Goal: Browse casually

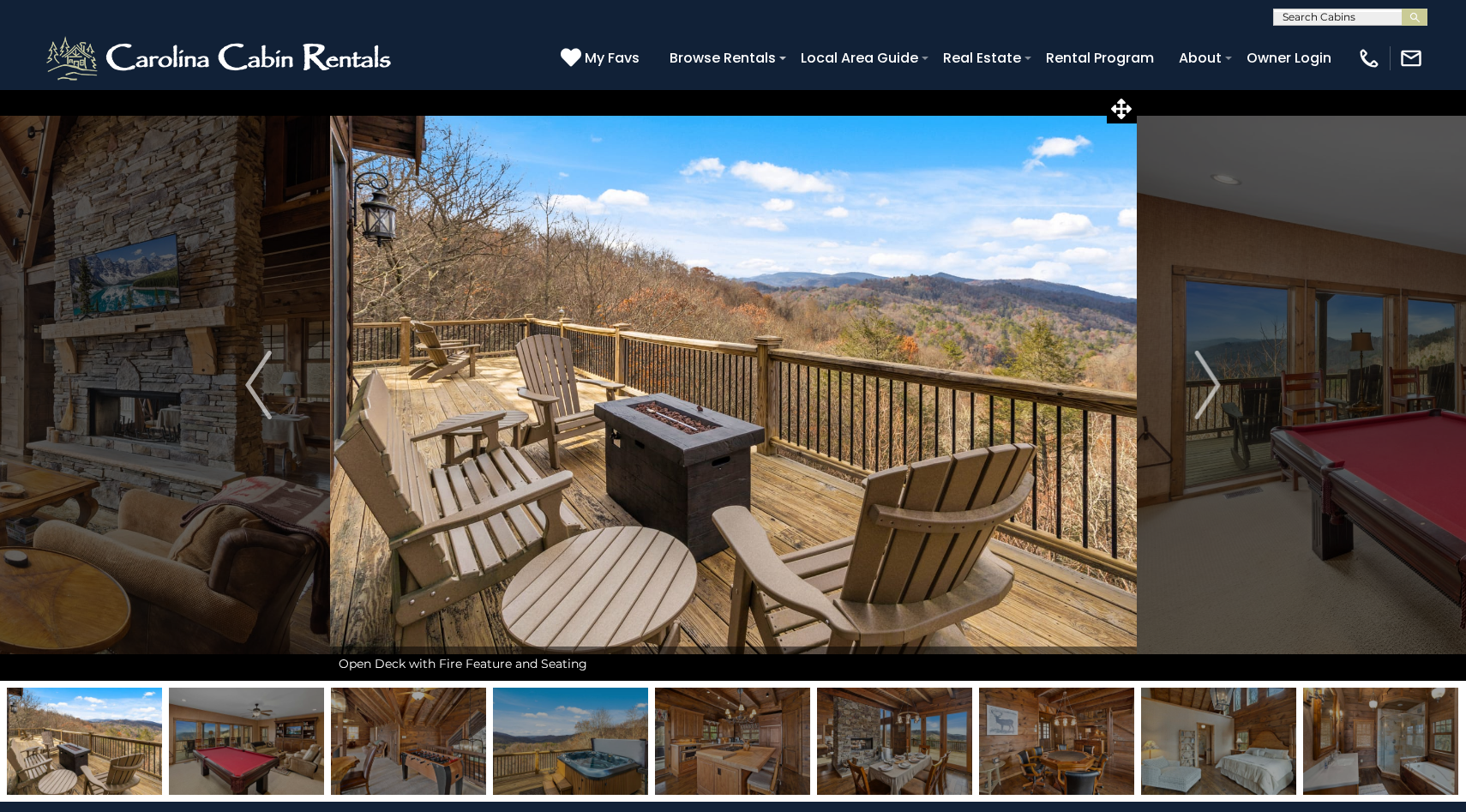
click at [1217, 381] on img "Next" at bounding box center [1207, 384] width 26 height 68
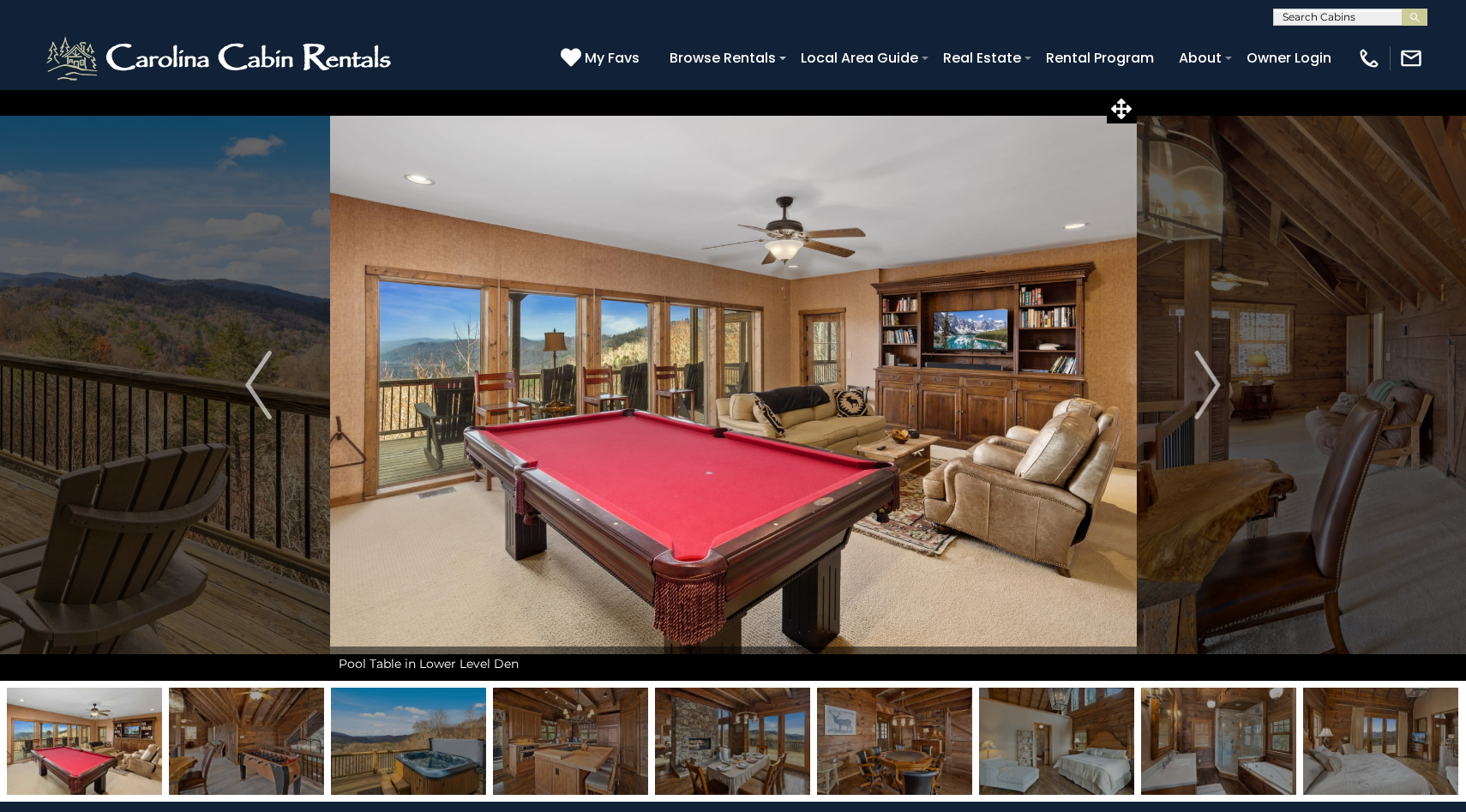
click at [1217, 381] on img "Next" at bounding box center [1207, 384] width 26 height 68
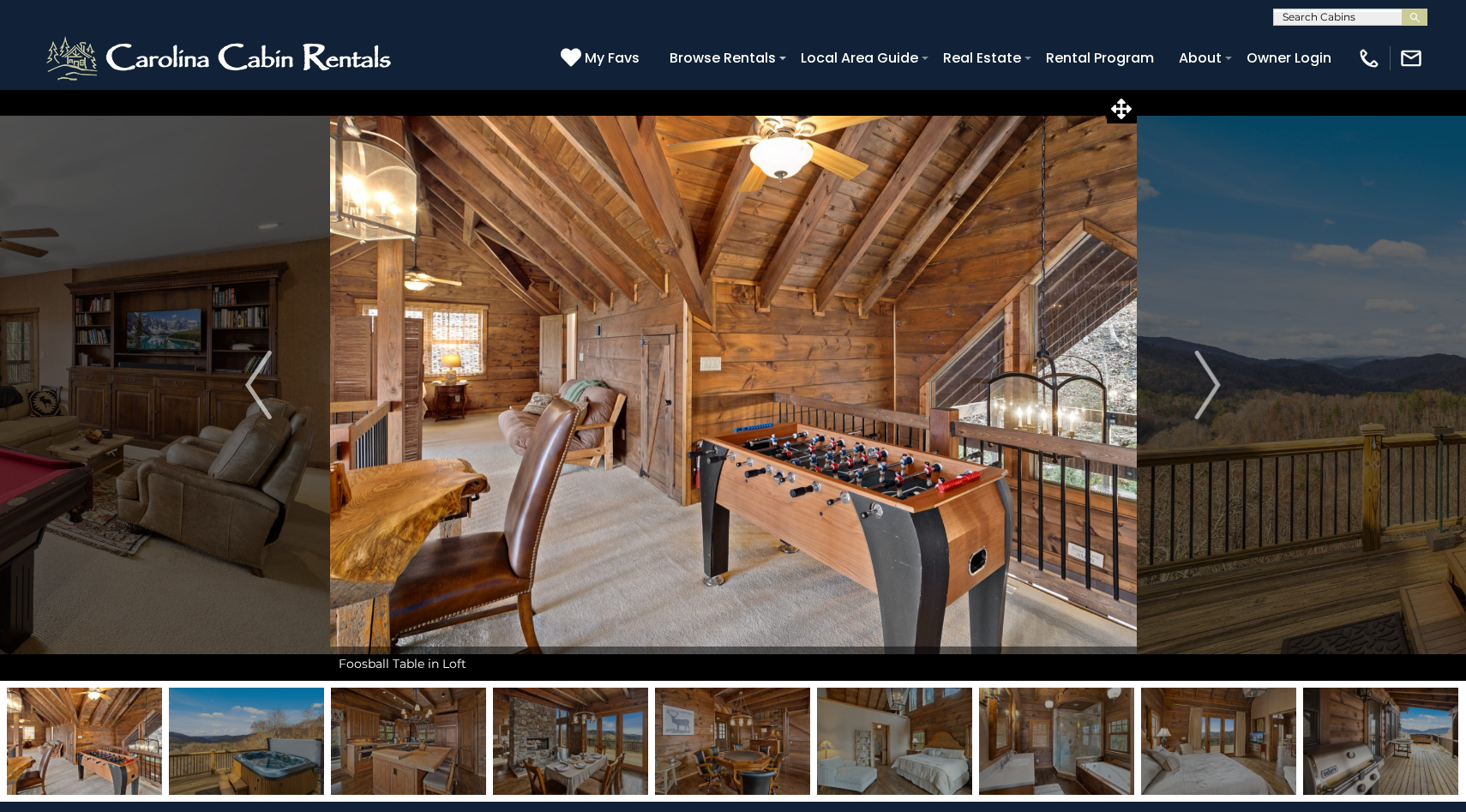
click at [1217, 381] on img "Next" at bounding box center [1207, 384] width 26 height 68
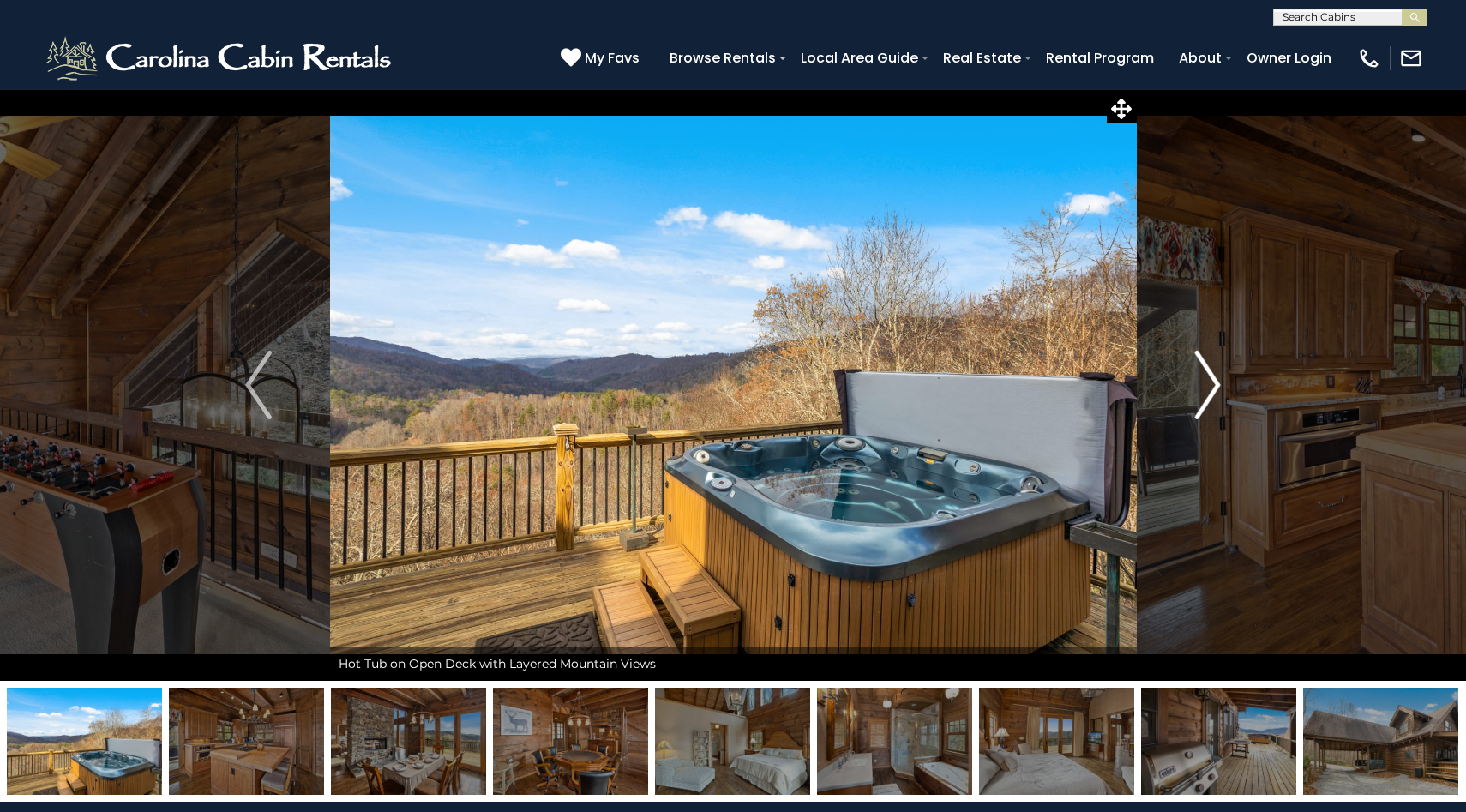
click at [1217, 381] on img "Next" at bounding box center [1207, 384] width 26 height 68
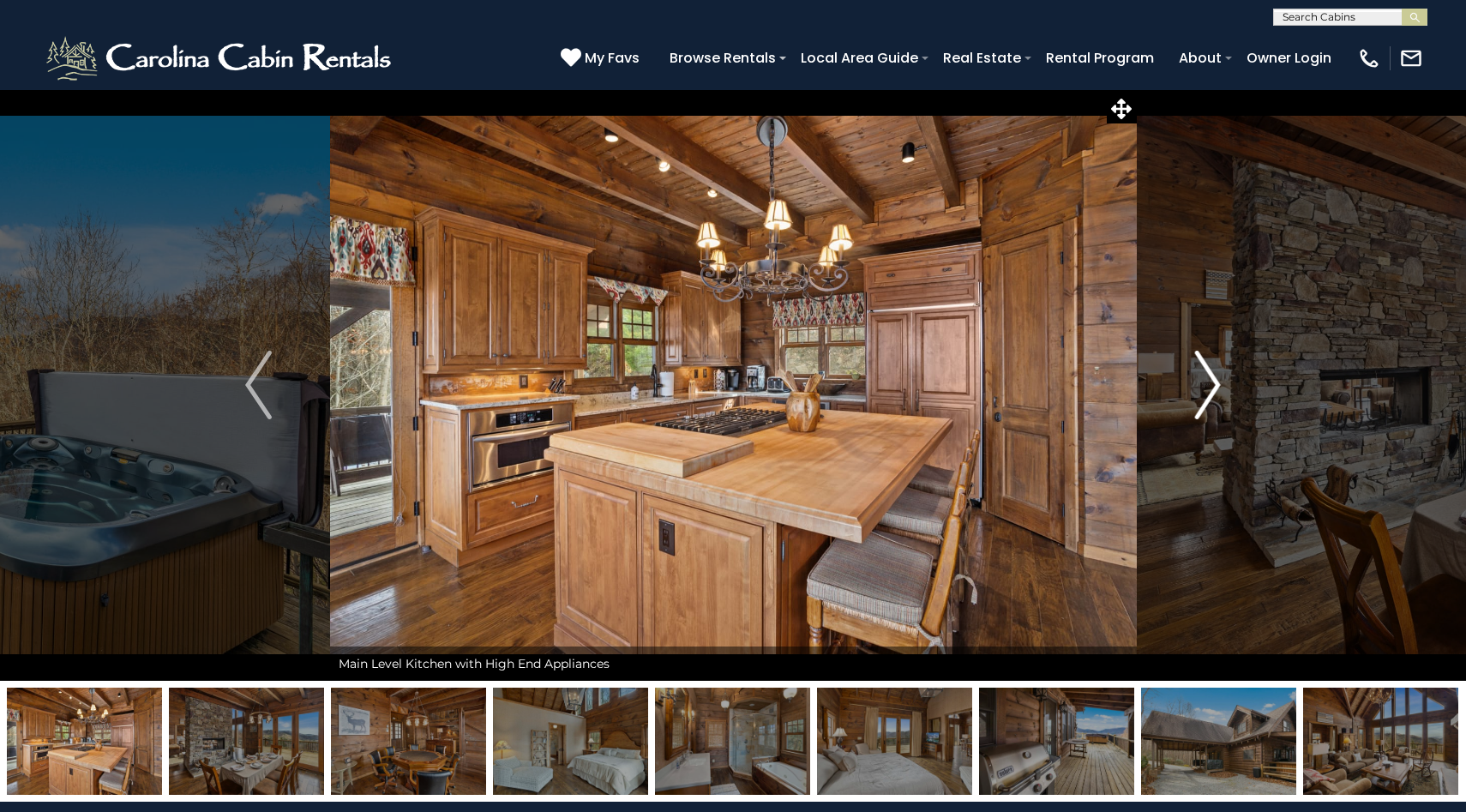
click at [1217, 381] on img "Next" at bounding box center [1207, 384] width 26 height 68
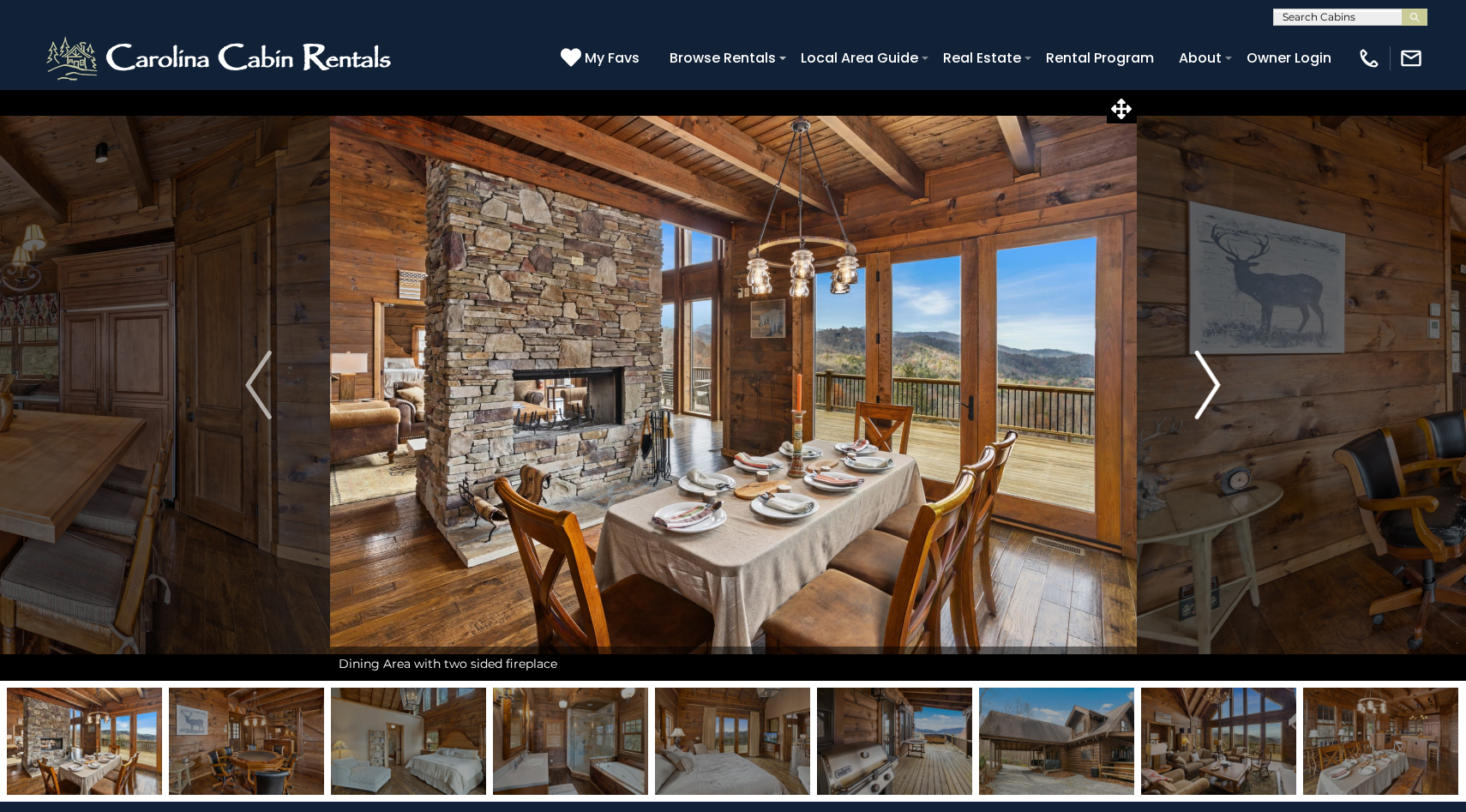
click at [1217, 381] on img "Next" at bounding box center [1207, 384] width 26 height 68
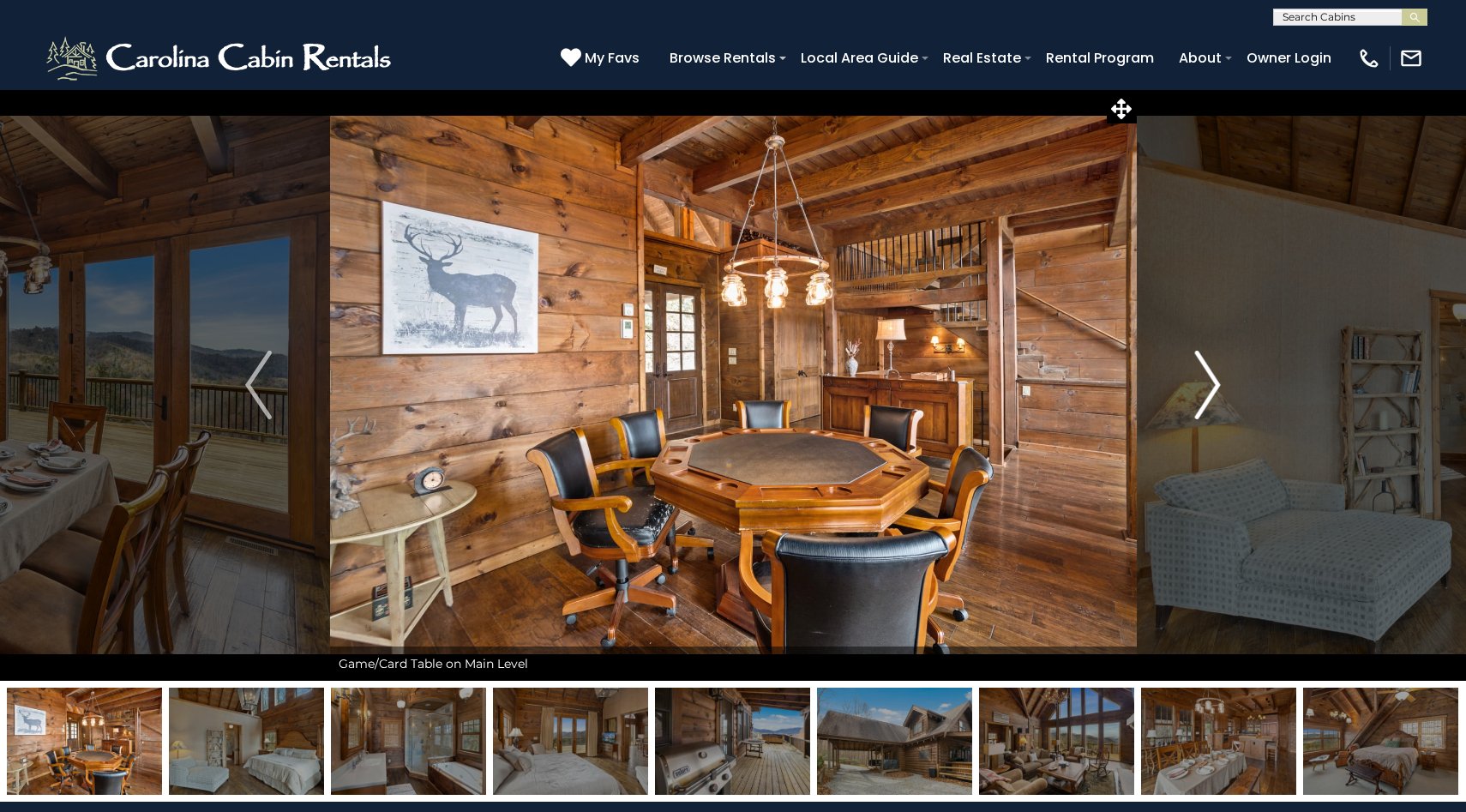
click at [1217, 382] on img "Next" at bounding box center [1207, 384] width 26 height 68
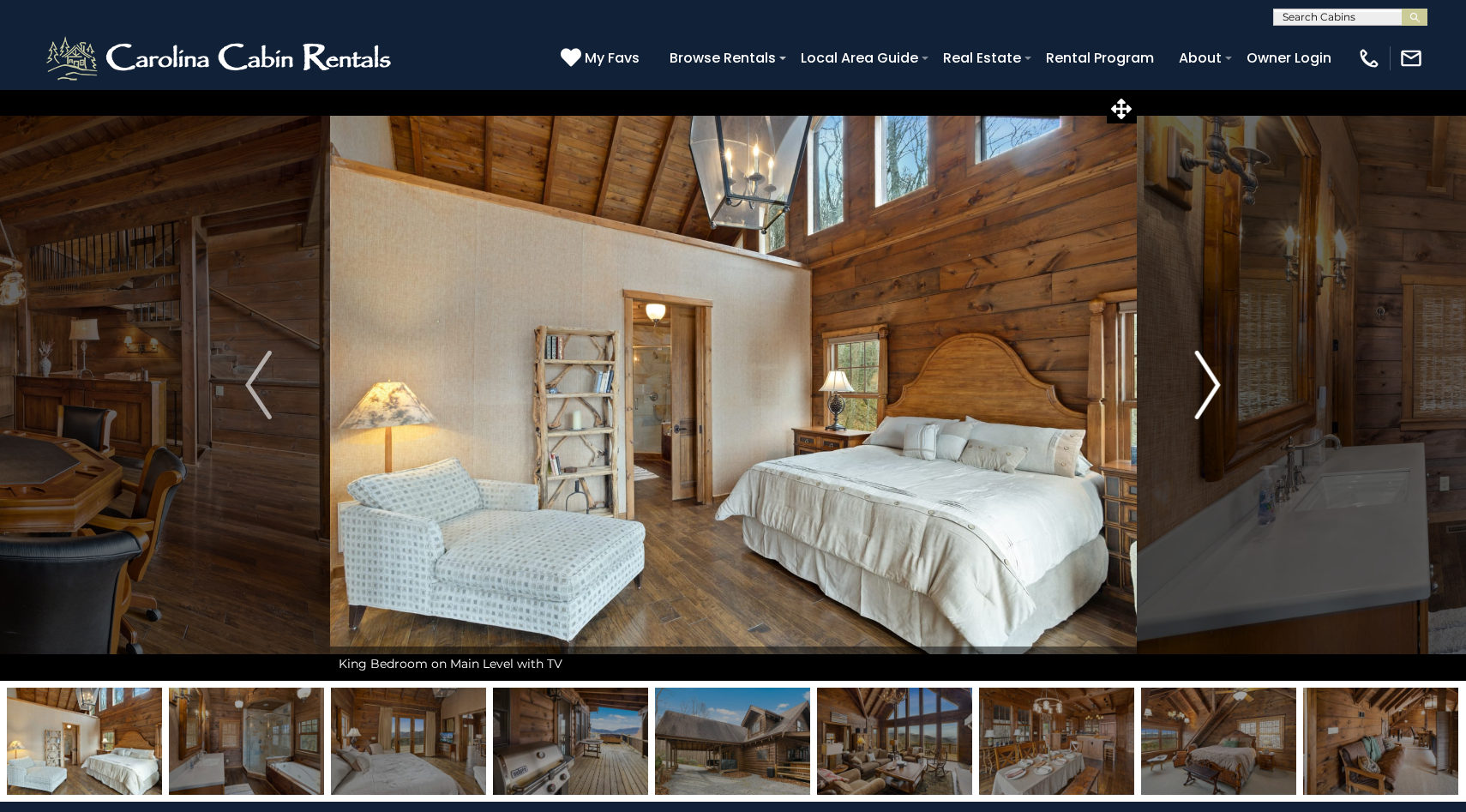
click at [1217, 382] on img "Next" at bounding box center [1207, 384] width 26 height 68
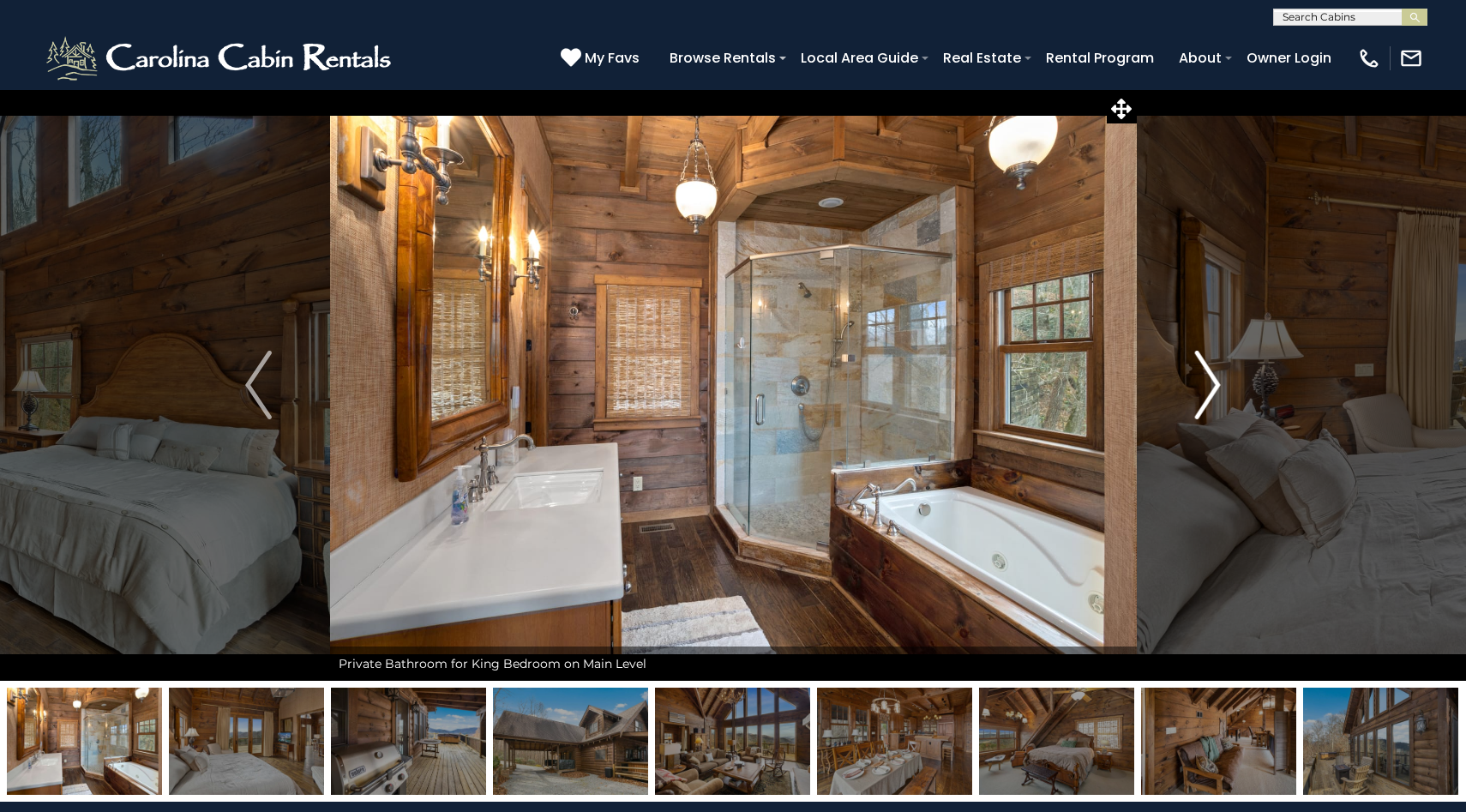
click at [1217, 382] on img "Next" at bounding box center [1207, 384] width 26 height 68
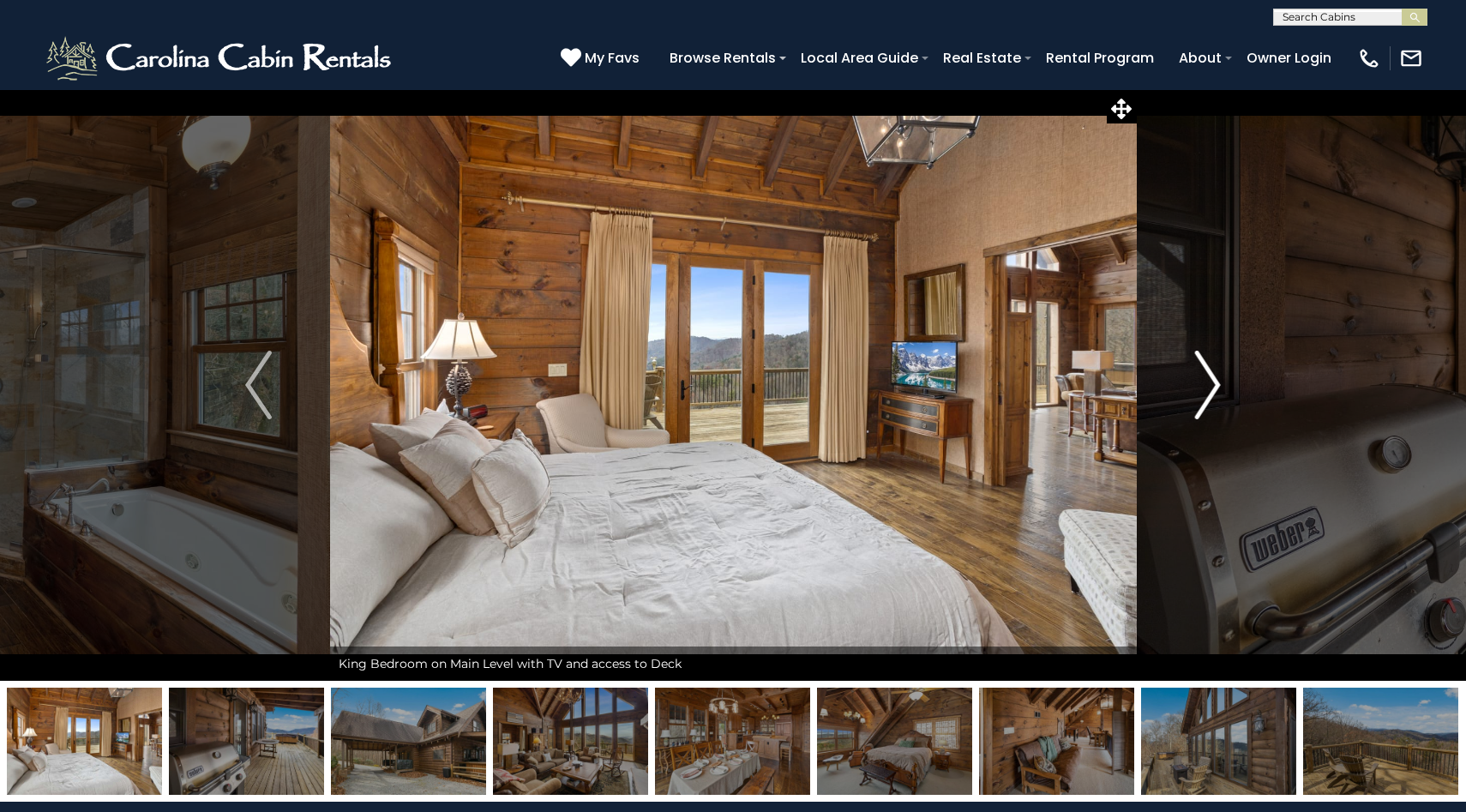
click at [1217, 382] on img "Next" at bounding box center [1207, 384] width 26 height 68
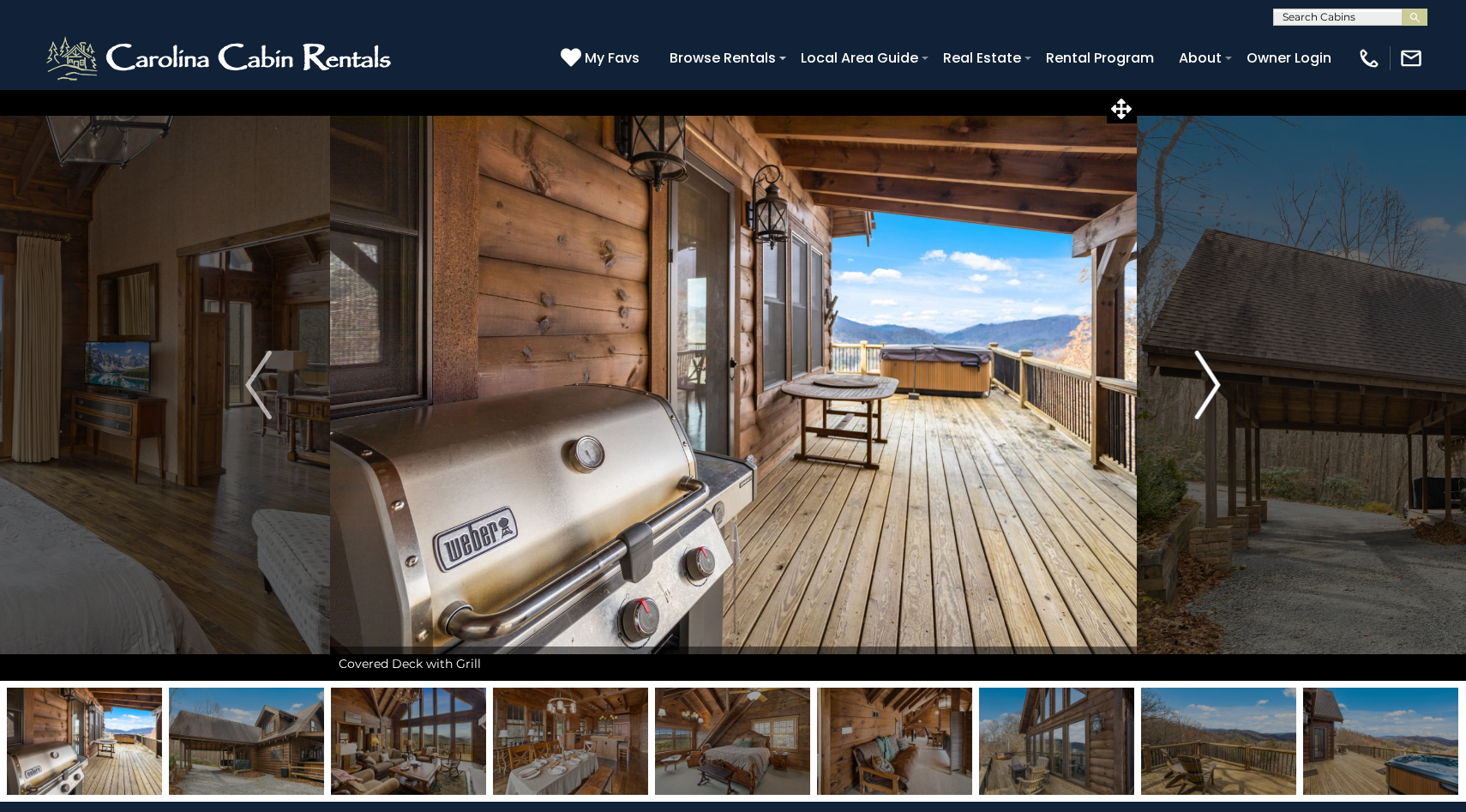
click at [1217, 382] on img "Next" at bounding box center [1207, 384] width 26 height 68
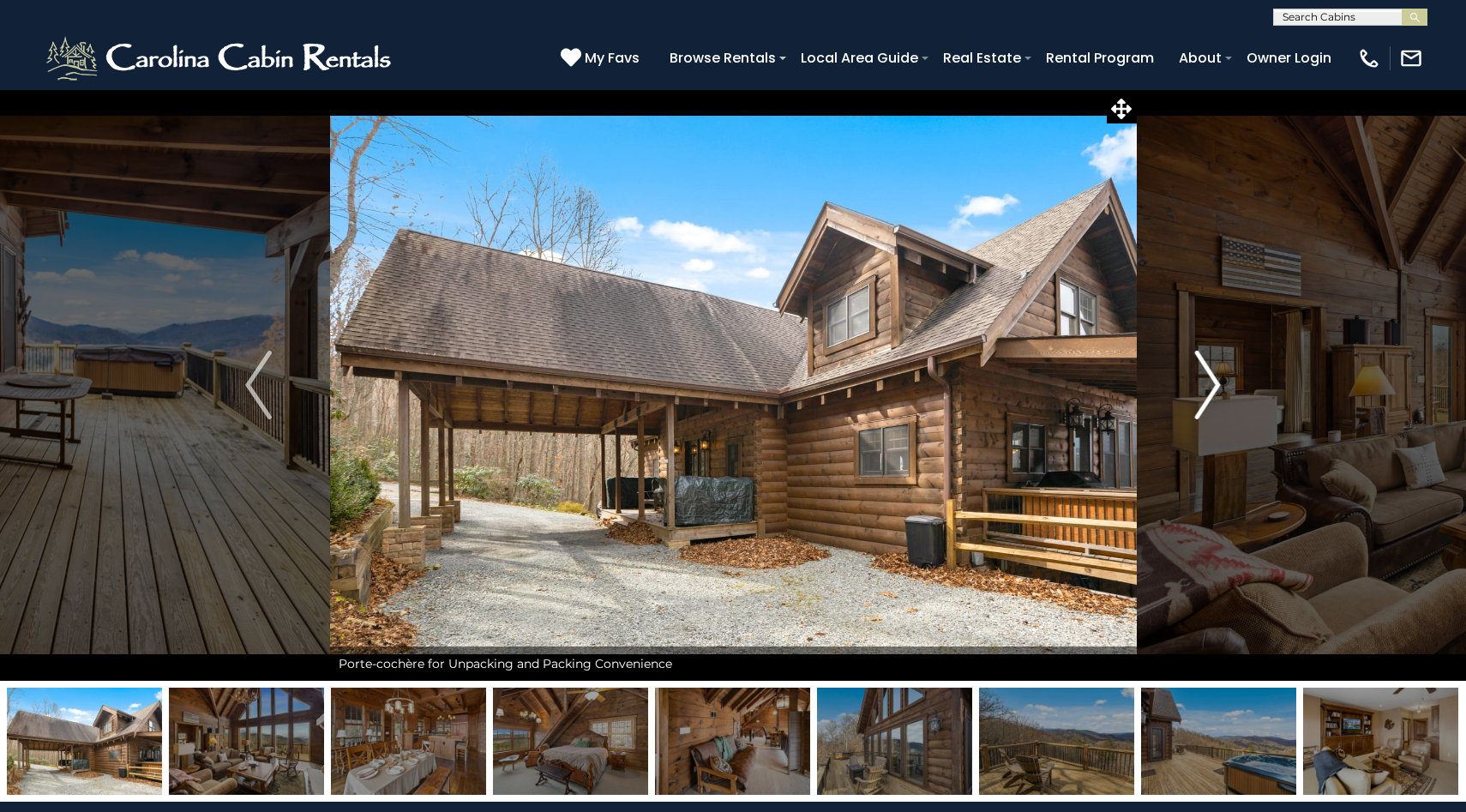
click at [1217, 382] on img "Next" at bounding box center [1207, 384] width 26 height 68
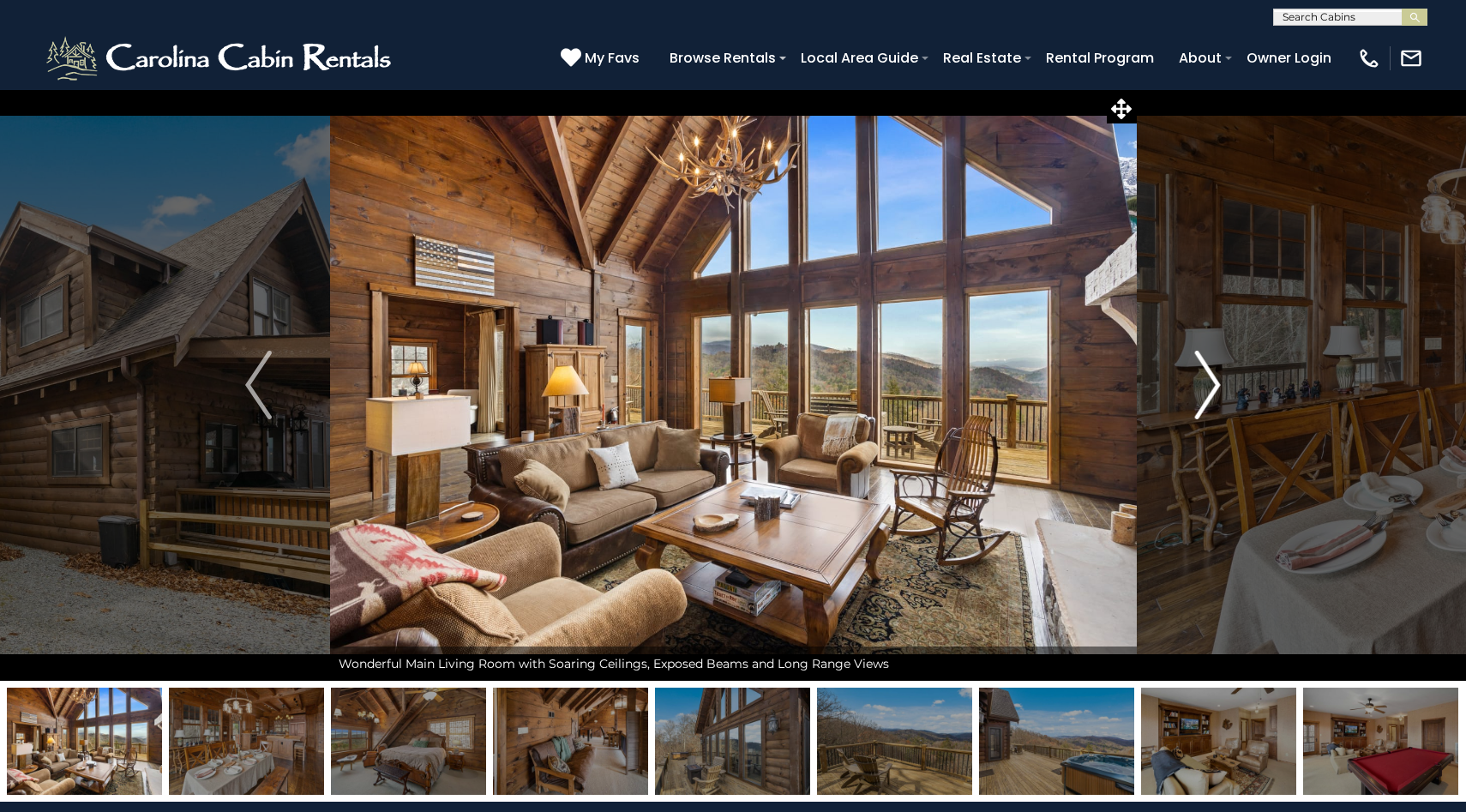
click at [1217, 382] on img "Next" at bounding box center [1207, 384] width 26 height 68
